Goal: Task Accomplishment & Management: Use online tool/utility

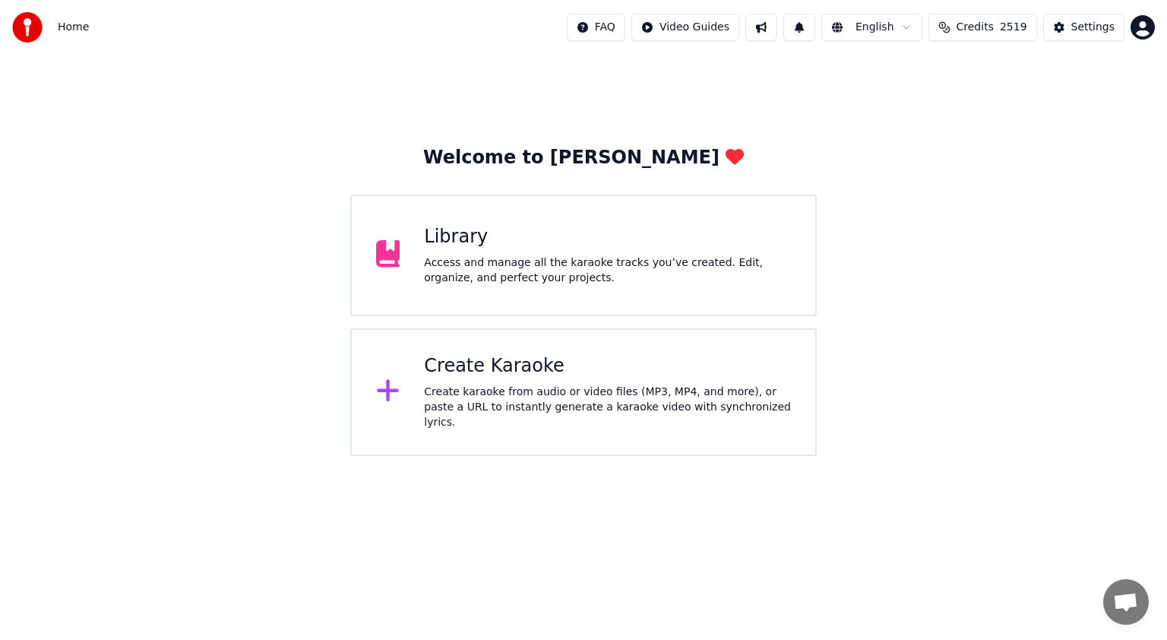
click at [506, 397] on div "Create karaoke from audio or video files (MP3, MP4, and more), or paste a URL t…" at bounding box center [607, 407] width 367 height 46
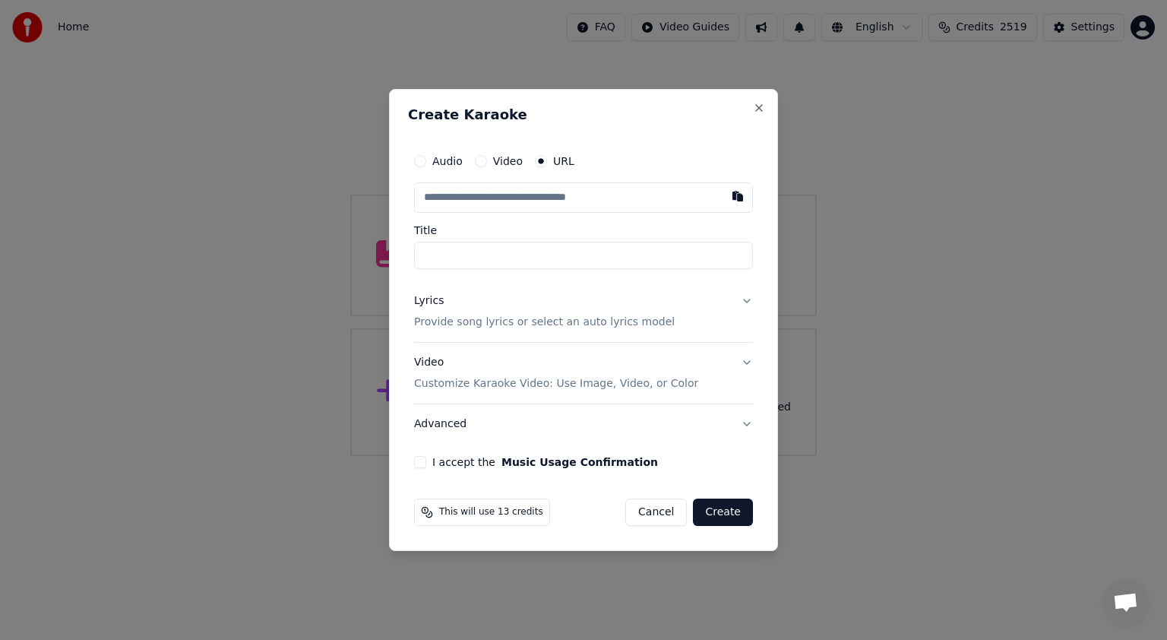
click at [498, 158] on label "Video" at bounding box center [508, 161] width 30 height 11
click at [487, 158] on button "Video" at bounding box center [481, 161] width 12 height 12
click at [446, 196] on div "Choose File" at bounding box center [457, 197] width 85 height 27
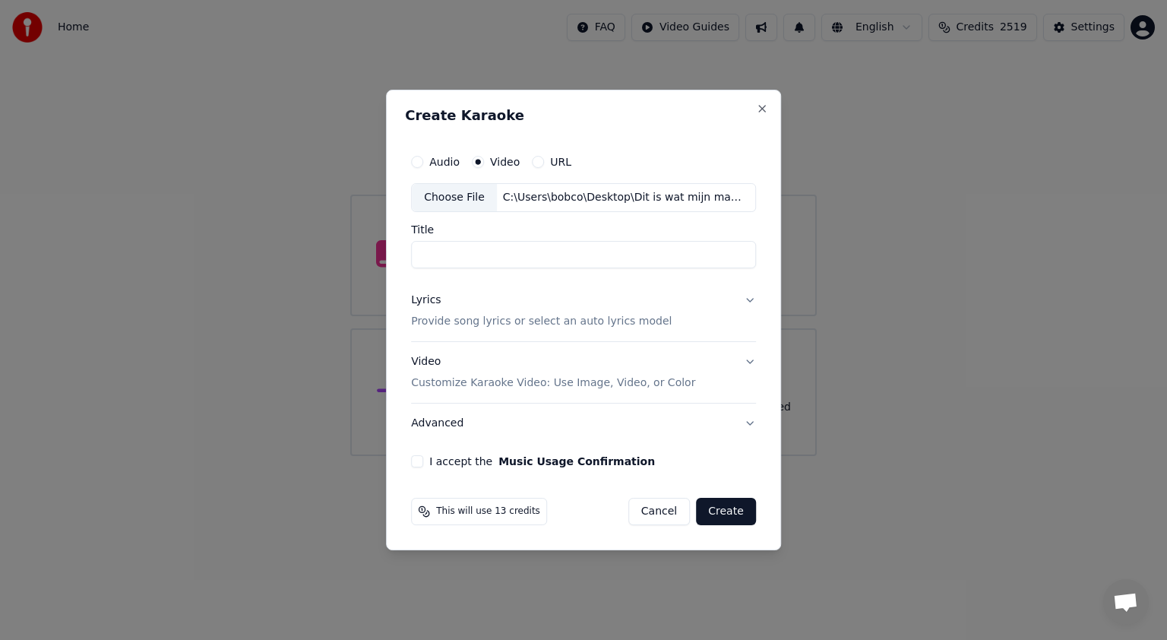
type input "**********"
click at [748, 305] on button "Lyrics Provide song lyrics or select an auto lyrics model" at bounding box center [583, 310] width 345 height 61
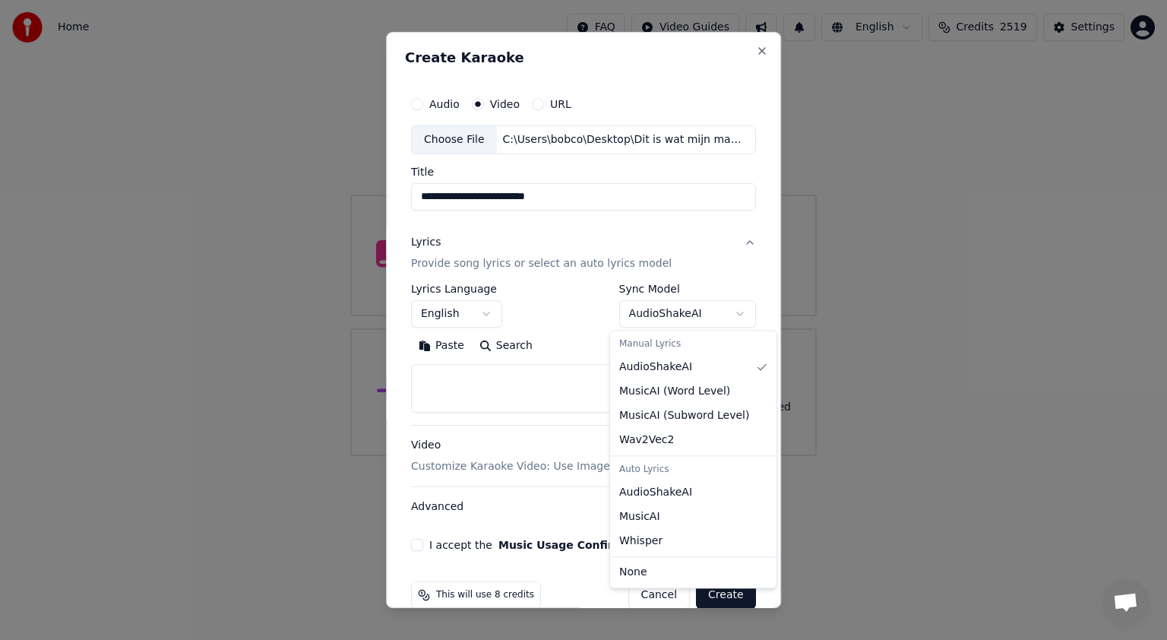
click at [736, 312] on body "**********" at bounding box center [583, 228] width 1167 height 456
select select "*******"
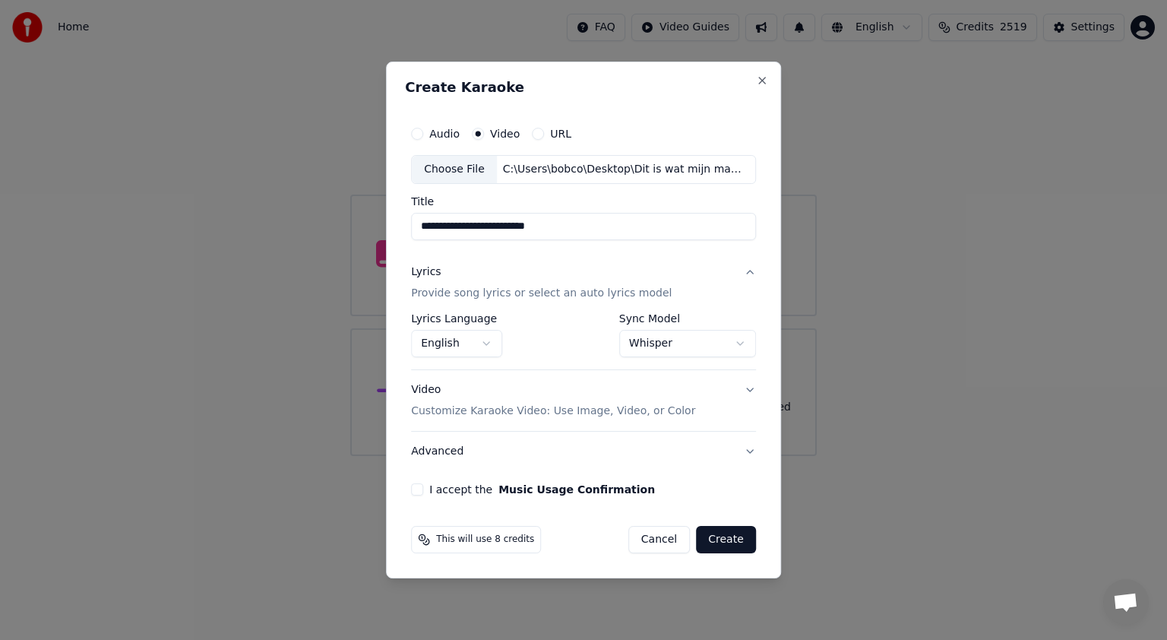
click at [417, 485] on button "I accept the Music Usage Confirmation" at bounding box center [417, 489] width 12 height 12
click at [723, 535] on button "Create" at bounding box center [726, 539] width 60 height 27
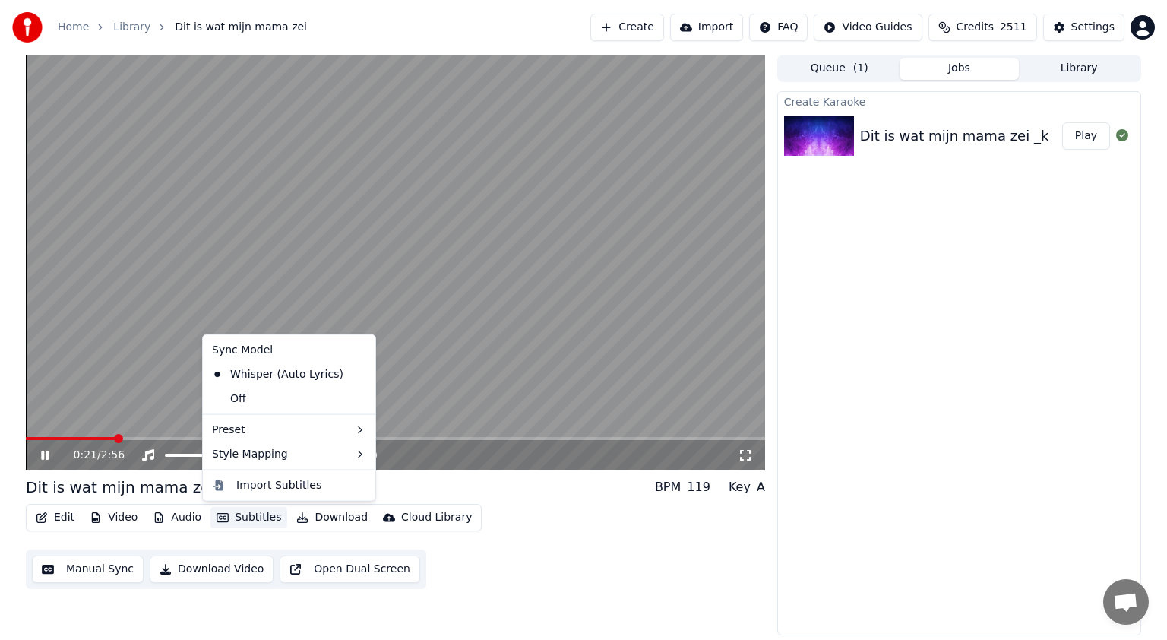
click at [258, 517] on button "Subtitles" at bounding box center [248, 517] width 77 height 21
click at [242, 397] on div "Off" at bounding box center [289, 399] width 166 height 24
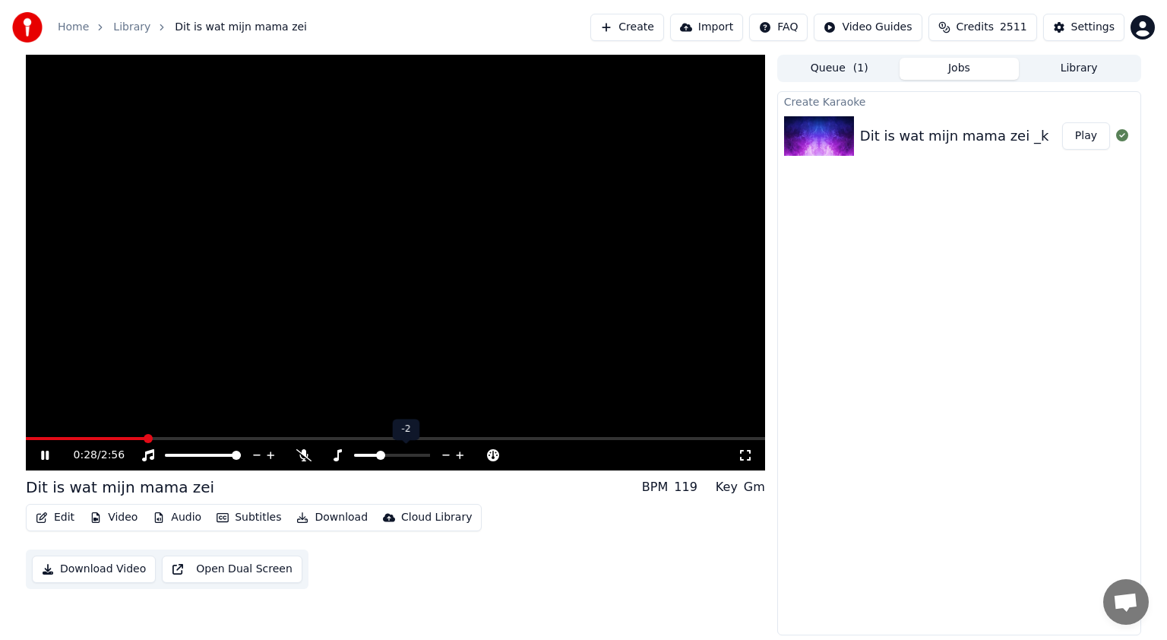
click at [379, 456] on span at bounding box center [366, 455] width 25 height 3
click at [391, 454] on span at bounding box center [392, 455] width 76 height 3
click at [388, 454] on span at bounding box center [392, 455] width 9 height 9
click at [441, 454] on icon at bounding box center [446, 455] width 14 height 15
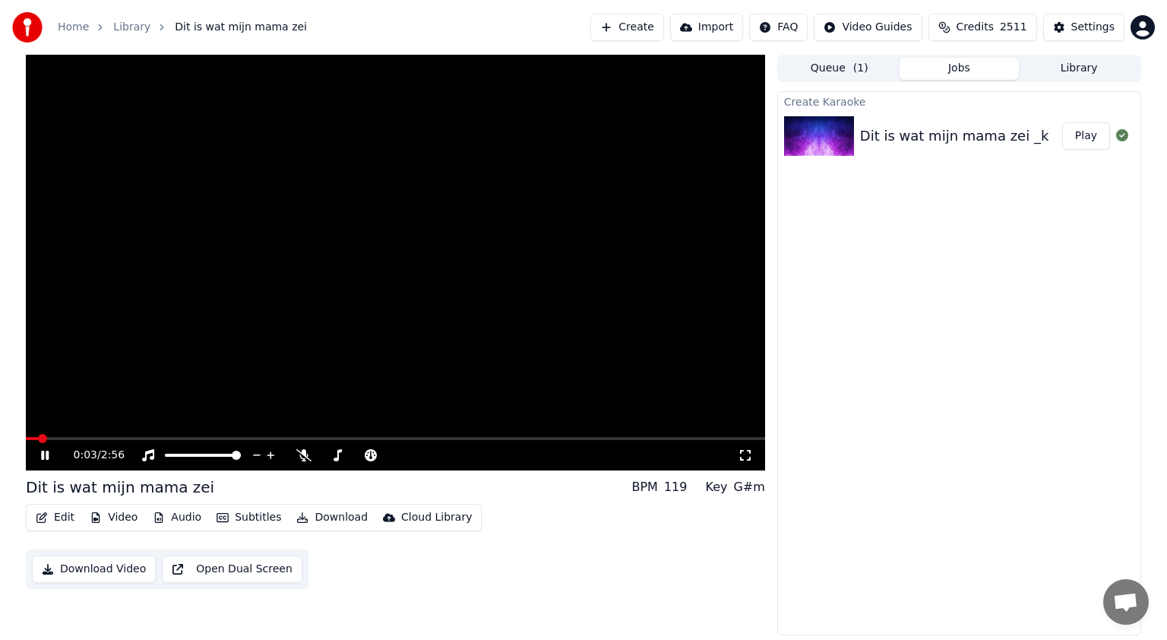
click at [38, 438] on span at bounding box center [32, 438] width 13 height 3
click at [44, 450] on icon at bounding box center [56, 455] width 36 height 12
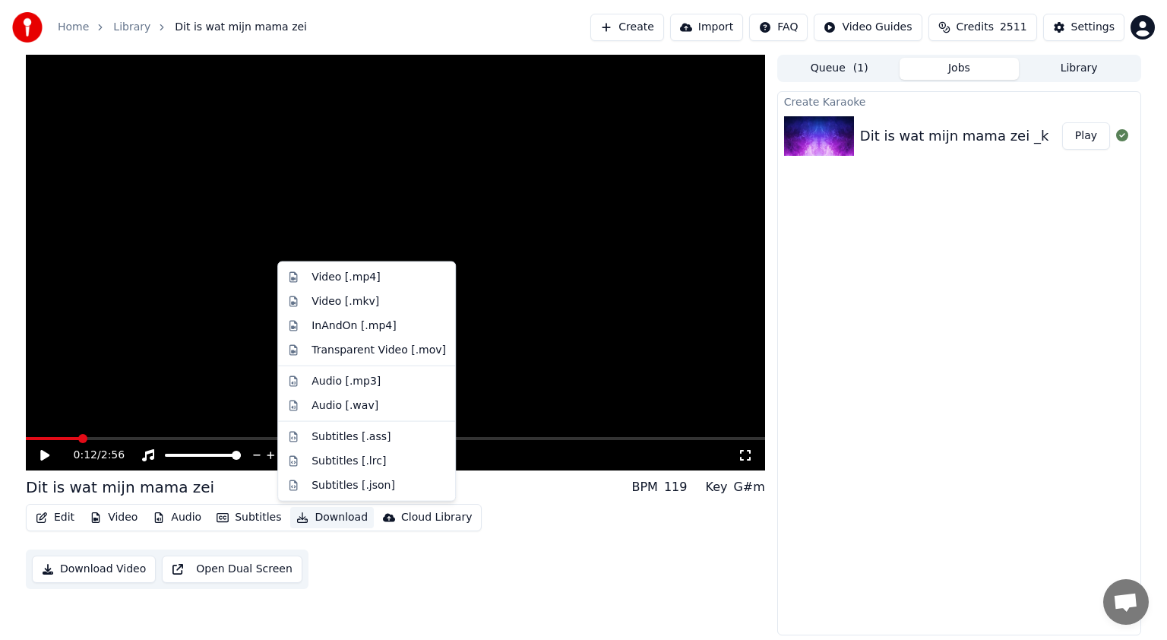
click at [331, 516] on button "Download" at bounding box center [332, 517] width 84 height 21
click at [325, 275] on div "Video [.mp4]" at bounding box center [346, 277] width 68 height 15
